Goal: Navigation & Orientation: Find specific page/section

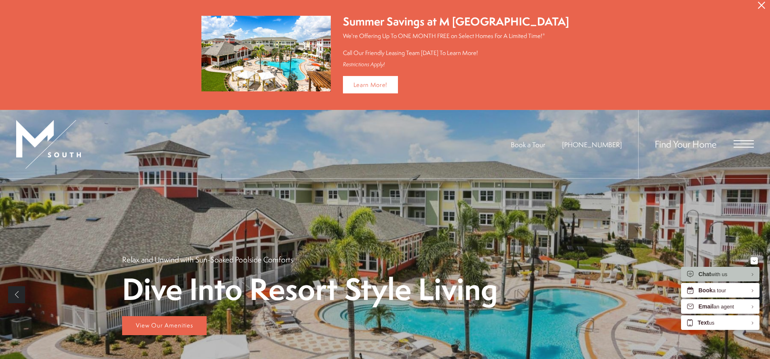
scroll to position [445, 0]
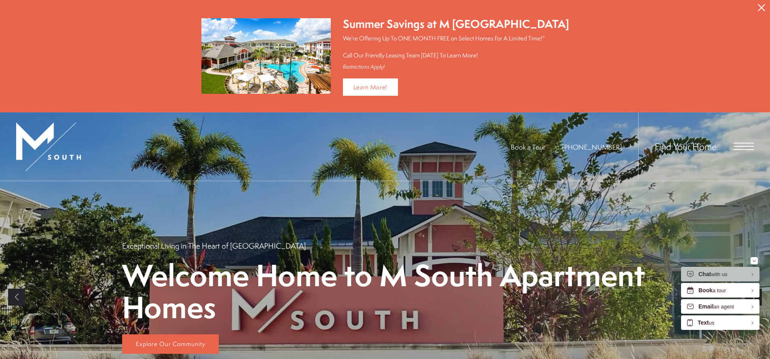
click at [740, 148] on span "Open Menu" at bounding box center [744, 146] width 20 height 7
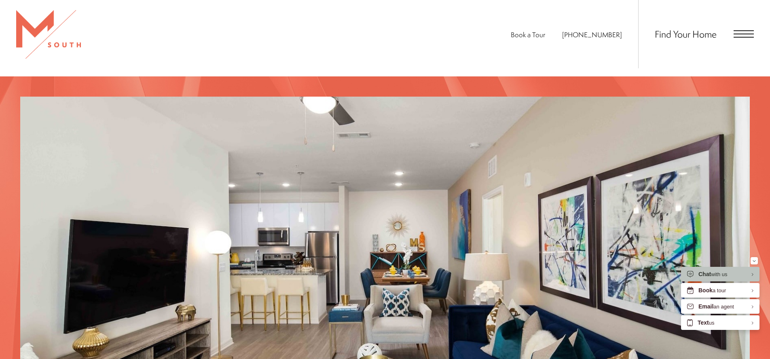
scroll to position [709, 0]
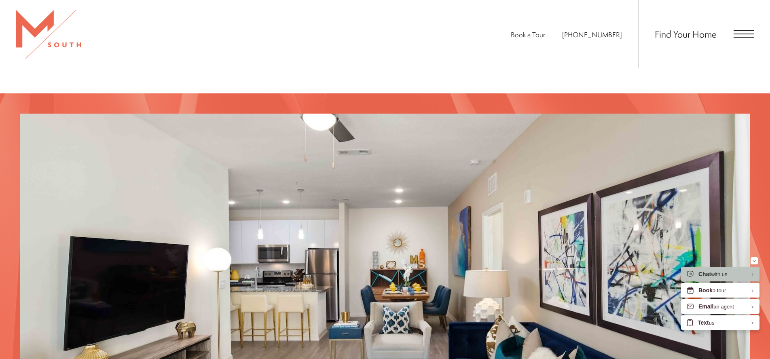
click at [729, 38] on div "Find Your Home" at bounding box center [696, 34] width 116 height 68
click at [746, 37] on span "Open Menu" at bounding box center [744, 37] width 20 height 1
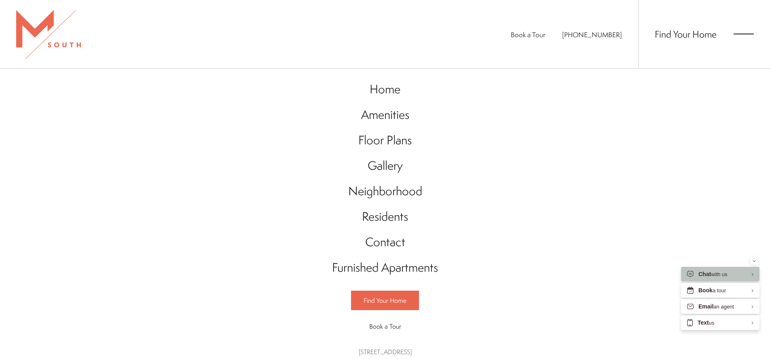
click at [746, 37] on span "Open Menu" at bounding box center [744, 37] width 20 height 1
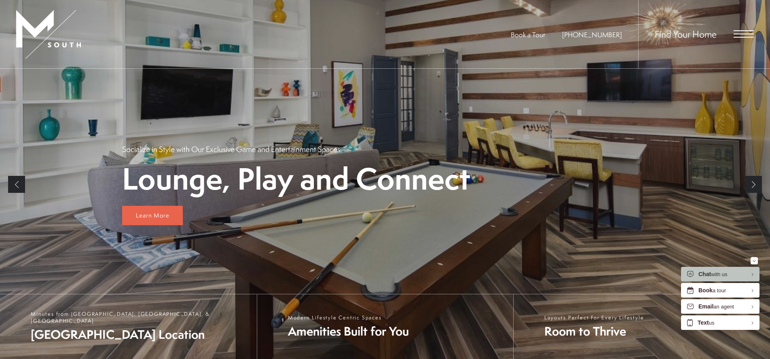
click at [744, 36] on span "Open Menu" at bounding box center [744, 33] width 20 height 7
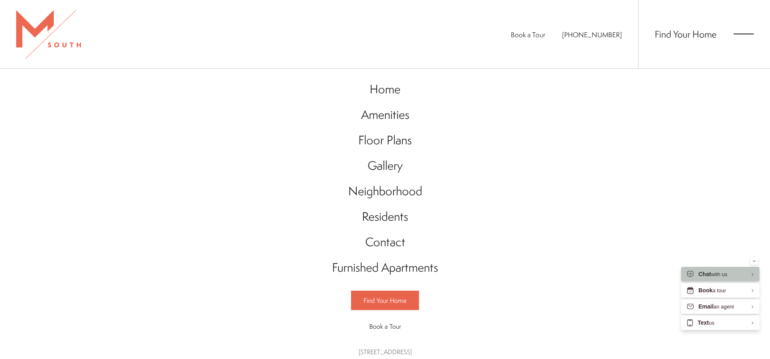
click at [744, 36] on span "Open Menu" at bounding box center [744, 33] width 20 height 7
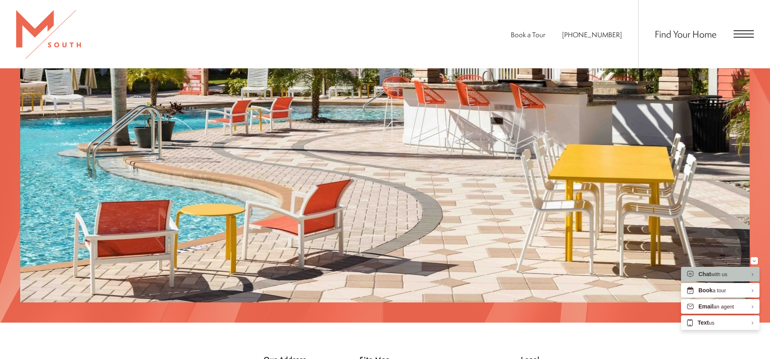
scroll to position [1515, 0]
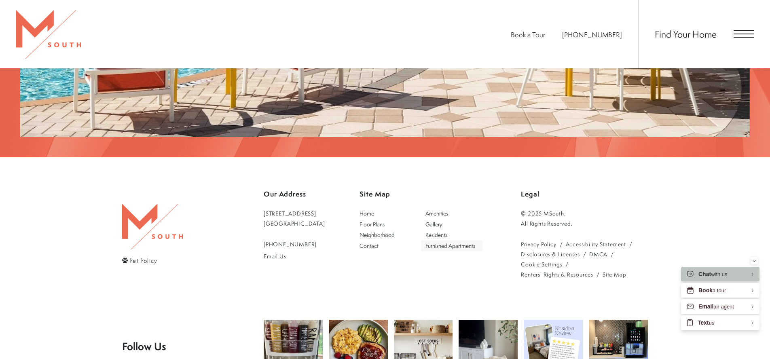
click at [465, 242] on span "Furnished Apartments" at bounding box center [451, 246] width 50 height 8
